Goal: Transaction & Acquisition: Book appointment/travel/reservation

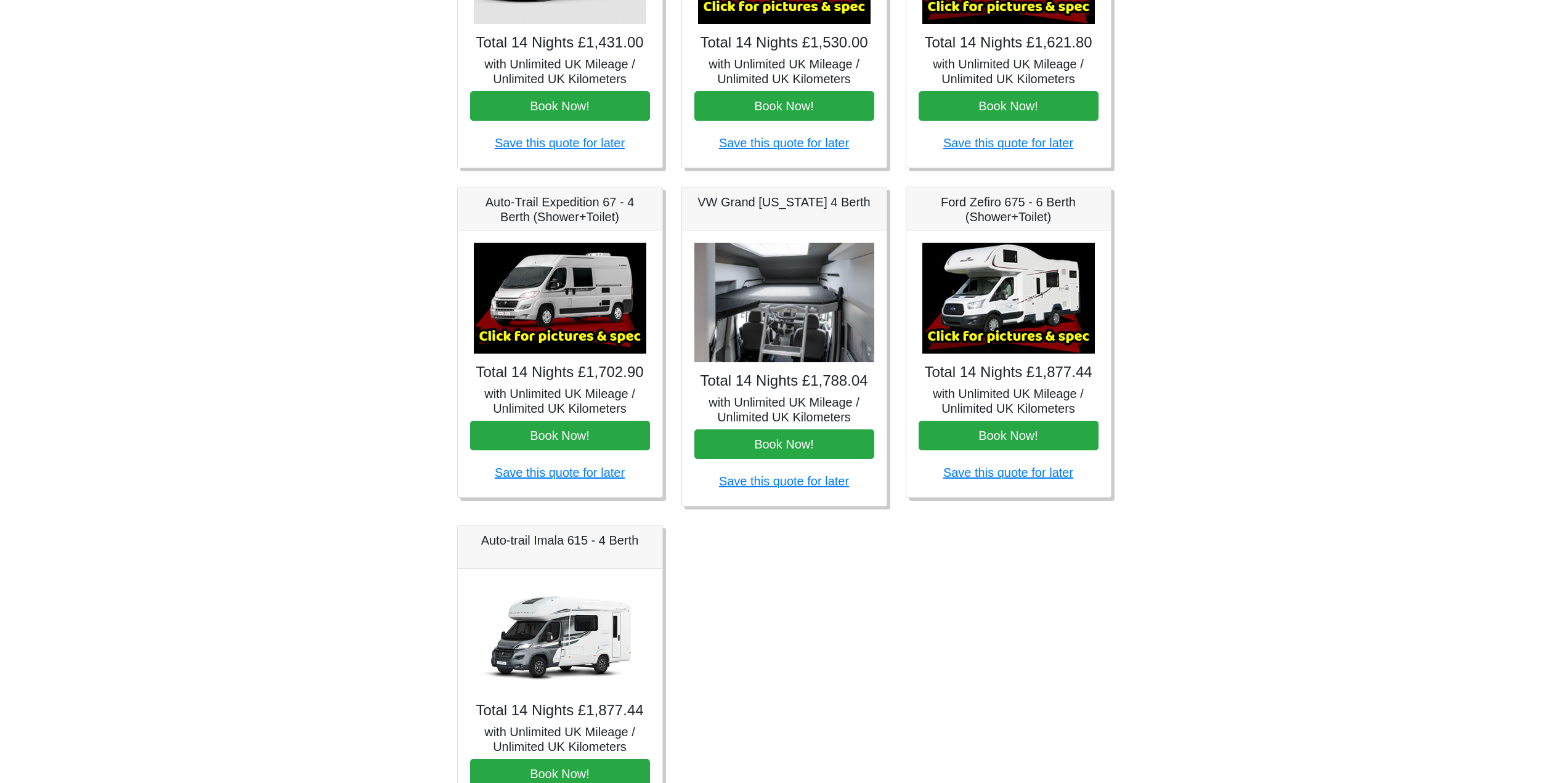
scroll to position [369, 0]
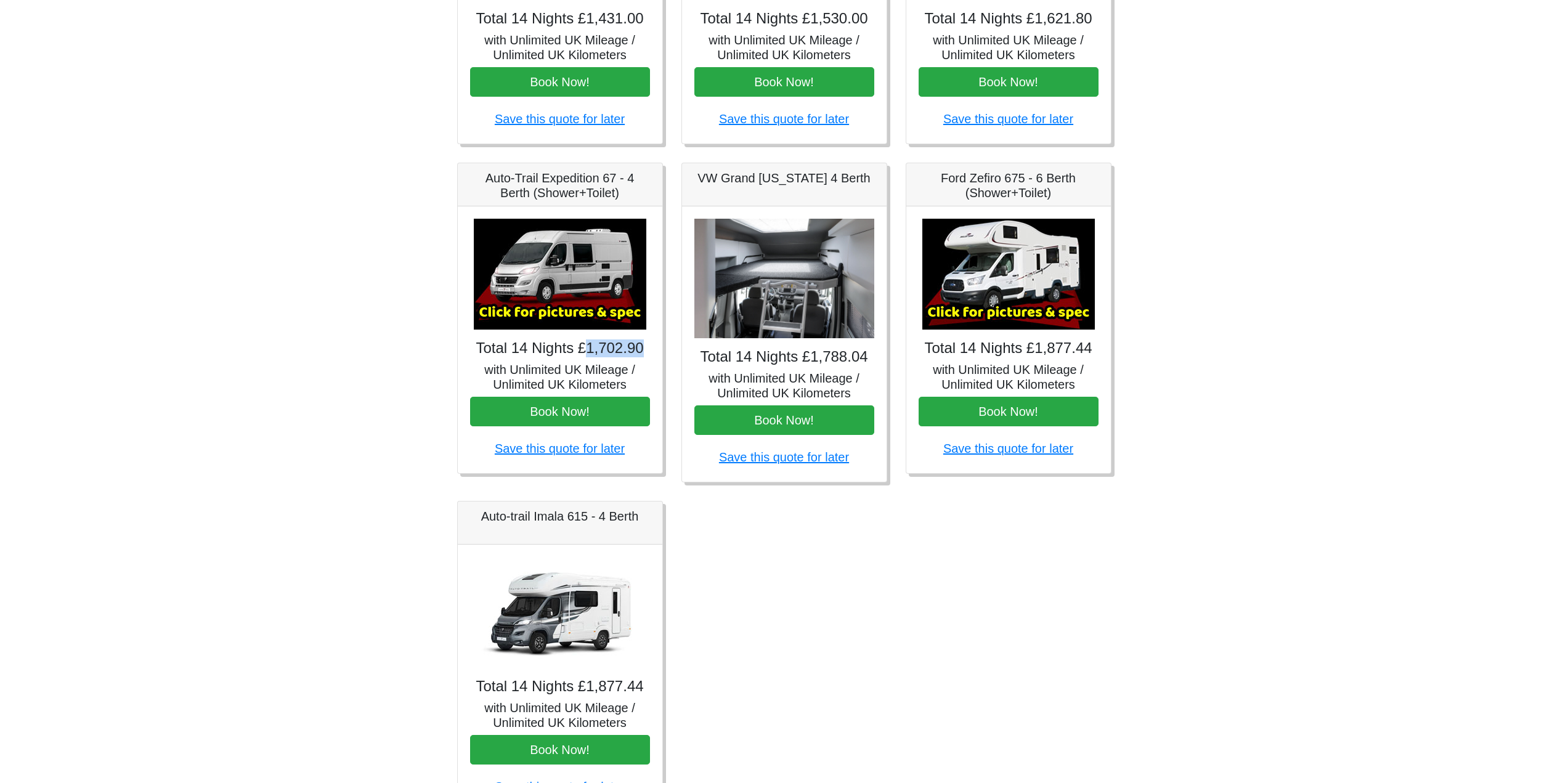
drag, startPoint x: 639, startPoint y: 348, endPoint x: 591, endPoint y: 348, distance: 48.0
click at [591, 348] on h4 "Total 14 Nights £1,702.90" at bounding box center [560, 348] width 180 height 18
click at [621, 349] on h4 "Total 14 Nights £1,702.90" at bounding box center [560, 348] width 180 height 18
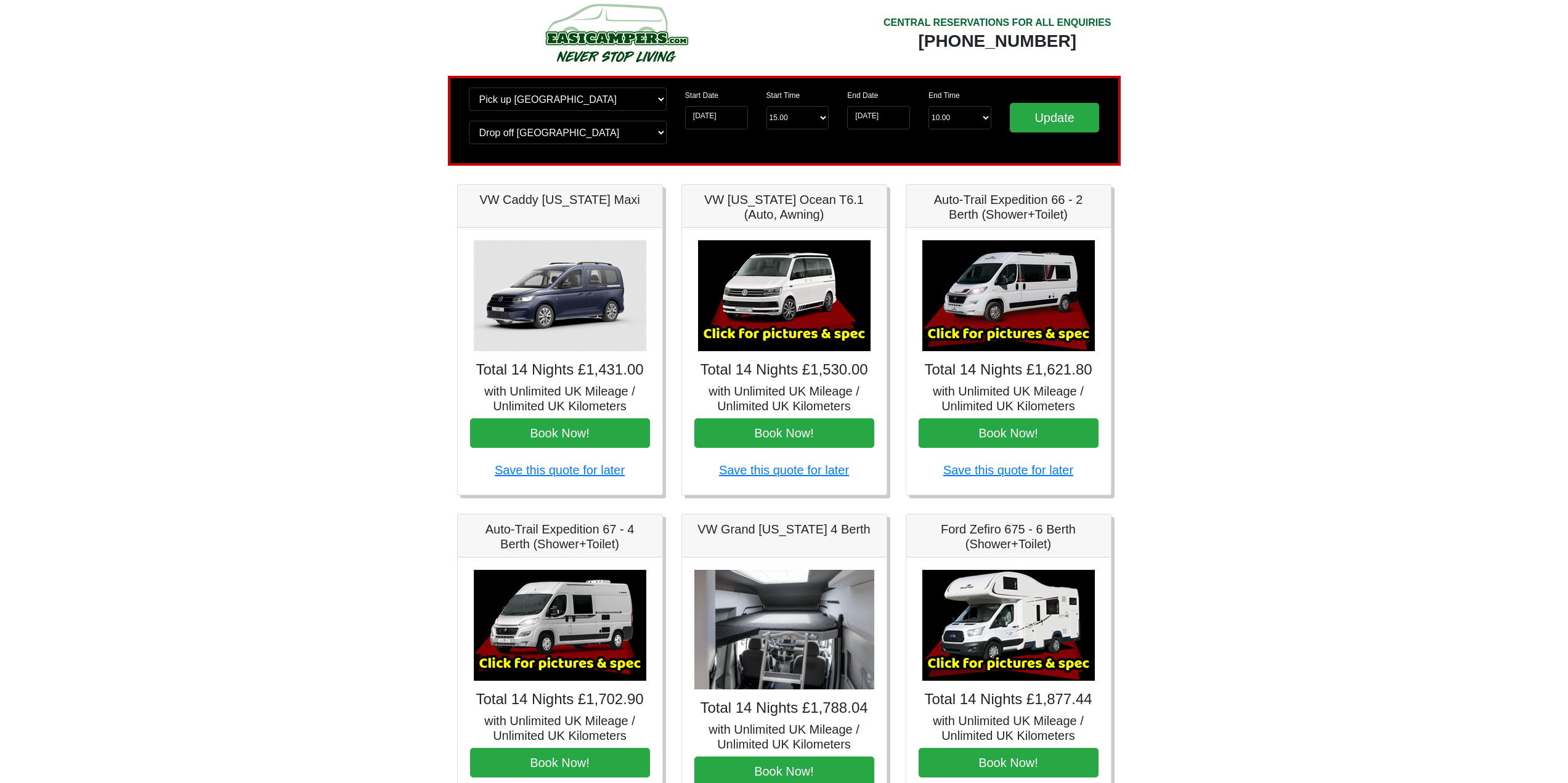
scroll to position [0, 0]
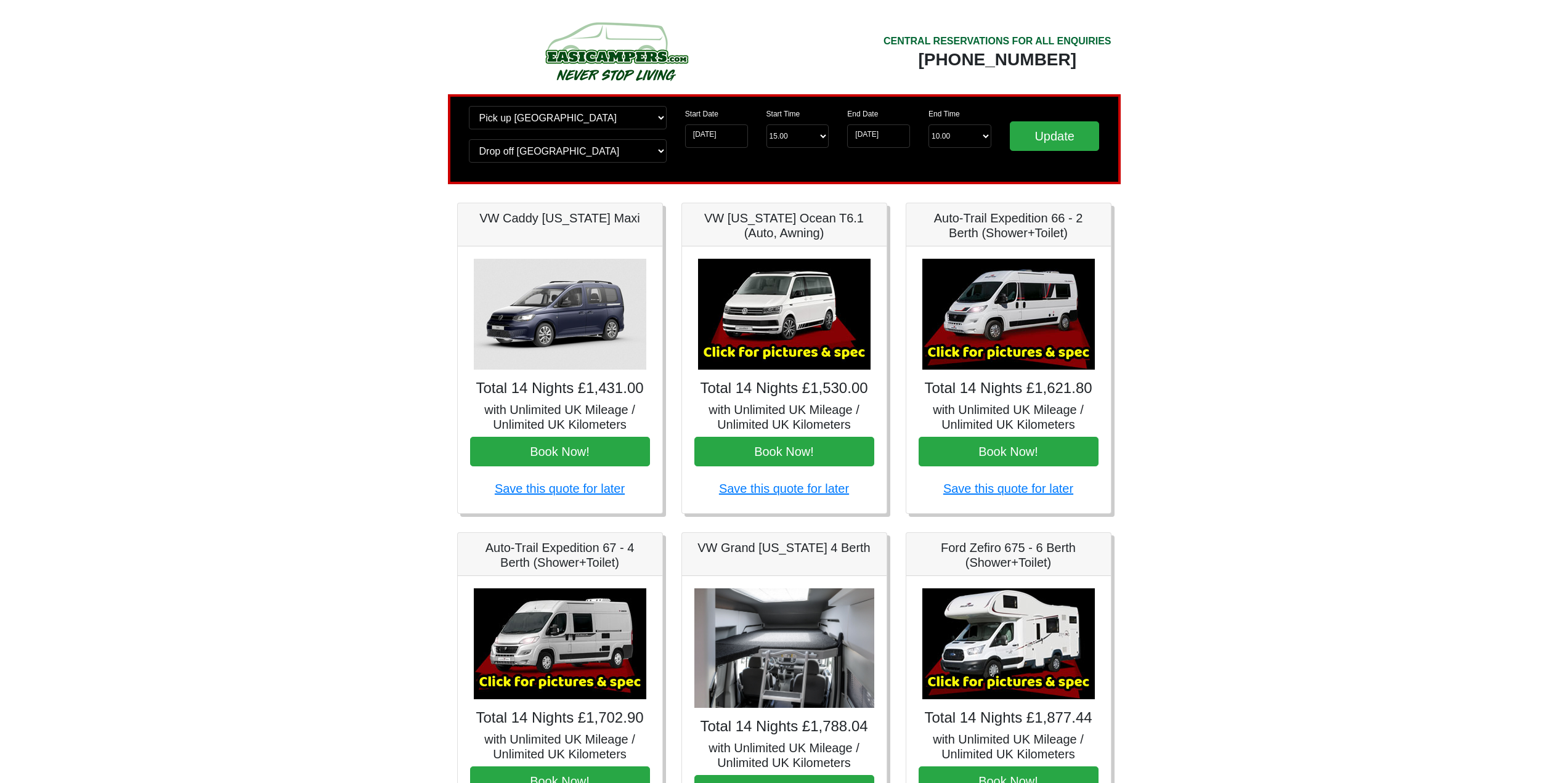
click at [1371, 373] on body "CENTRAL RESERVATIONS FOR ALL ENQUIRIES 00 44 ( 0 ) 1942 778899 Easicampers Book…" at bounding box center [784, 615] width 1568 height 1230
